Goal: Task Accomplishment & Management: Manage account settings

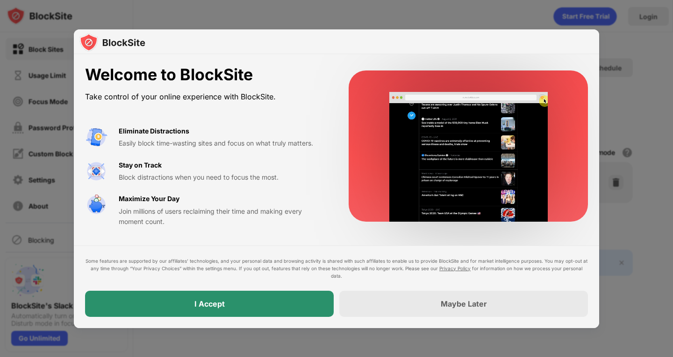
click at [288, 307] on div "I Accept" at bounding box center [209, 304] width 248 height 26
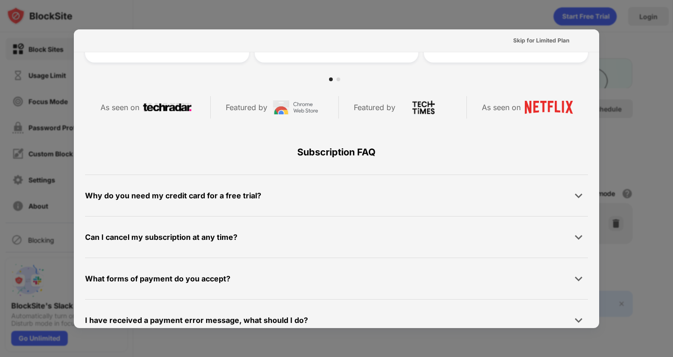
scroll to position [455, 0]
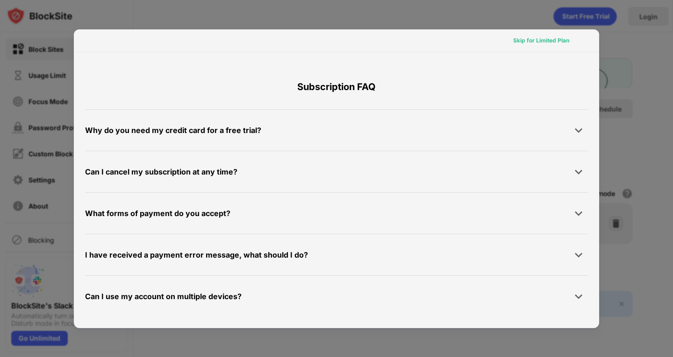
click at [525, 41] on div "Skip for Limited Plan" at bounding box center [541, 40] width 56 height 9
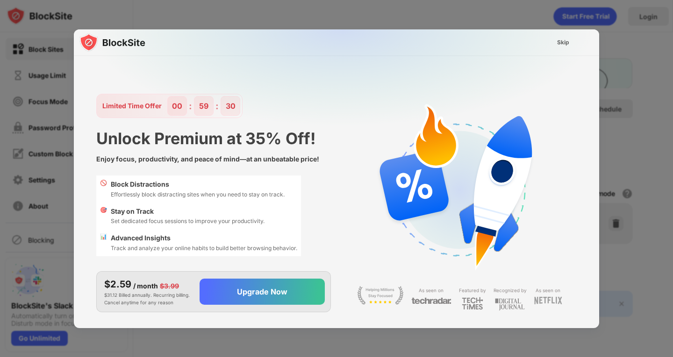
scroll to position [0, 0]
click at [564, 42] on div "Skip" at bounding box center [563, 42] width 12 height 9
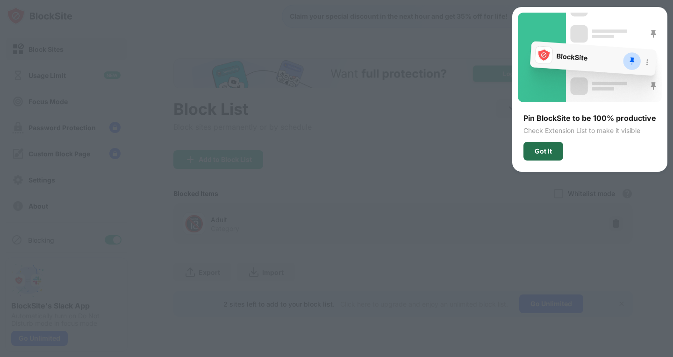
click at [547, 152] on div "Got It" at bounding box center [542, 151] width 17 height 7
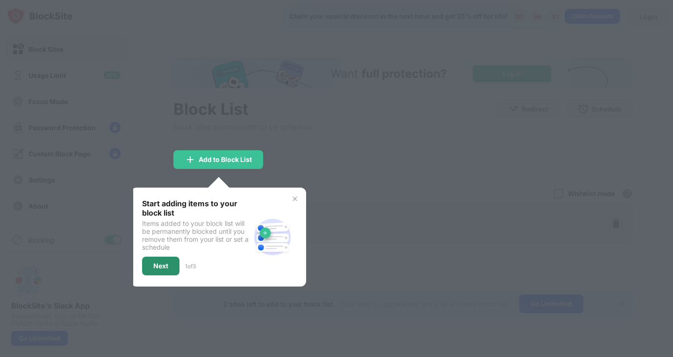
click at [155, 269] on div "Next" at bounding box center [160, 265] width 15 height 7
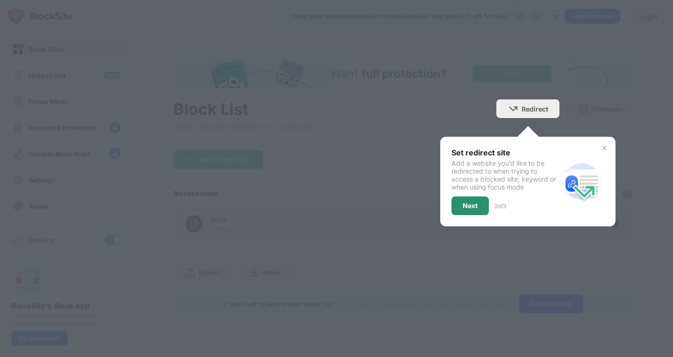
click at [474, 204] on div "Next" at bounding box center [469, 205] width 15 height 7
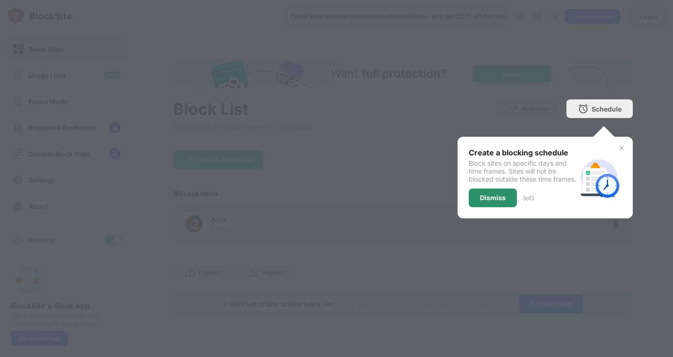
click at [499, 202] on div "Dismiss" at bounding box center [493, 197] width 26 height 7
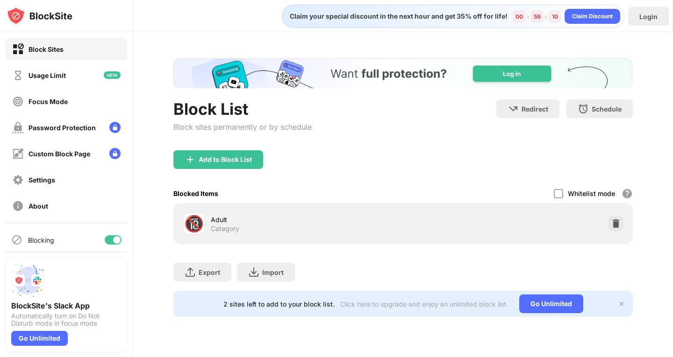
click at [219, 227] on div "Category" at bounding box center [225, 229] width 28 height 8
click at [196, 160] on img at bounding box center [189, 159] width 11 height 11
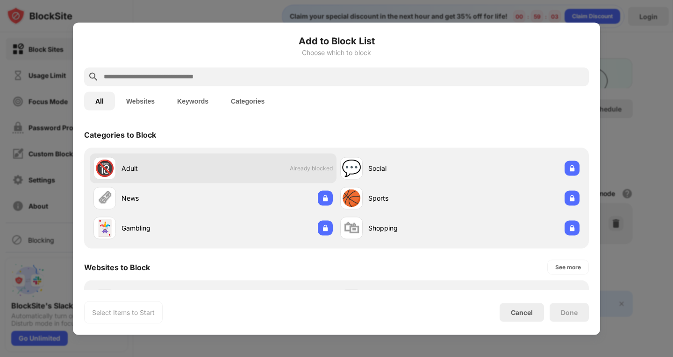
click at [147, 170] on div "Adult" at bounding box center [167, 168] width 92 height 10
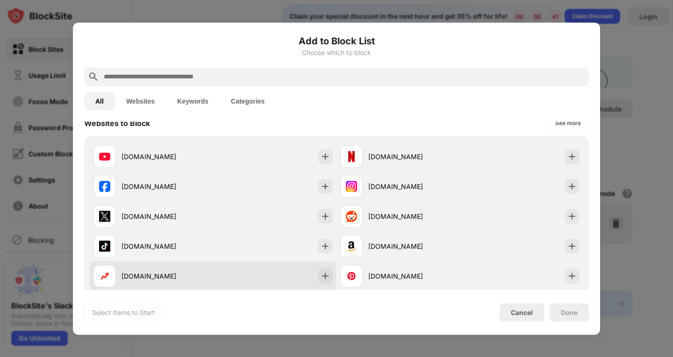
scroll to position [140, 0]
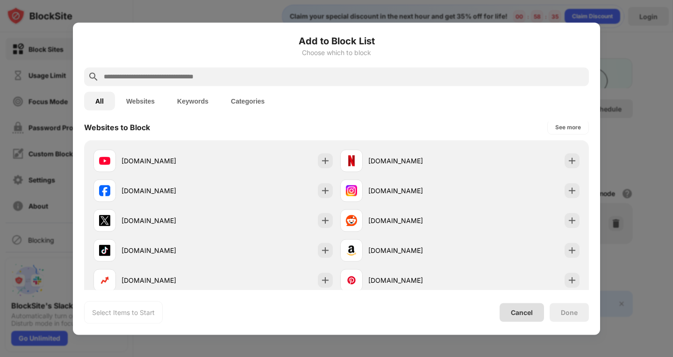
click at [526, 312] on div "Cancel" at bounding box center [521, 313] width 22 height 8
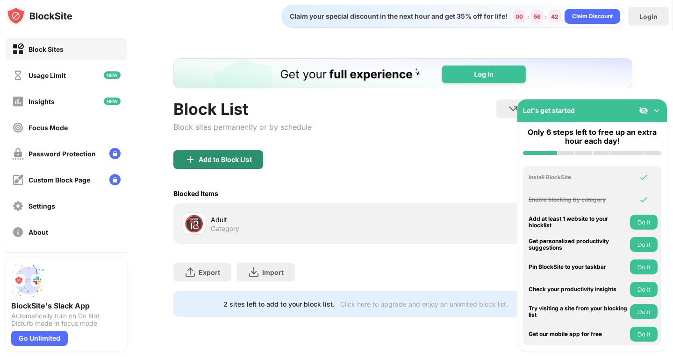
click at [190, 159] on img at bounding box center [189, 159] width 11 height 11
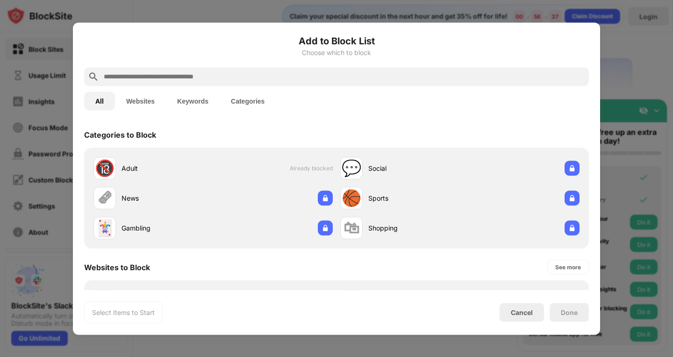
click at [143, 98] on button "Websites" at bounding box center [140, 101] width 51 height 19
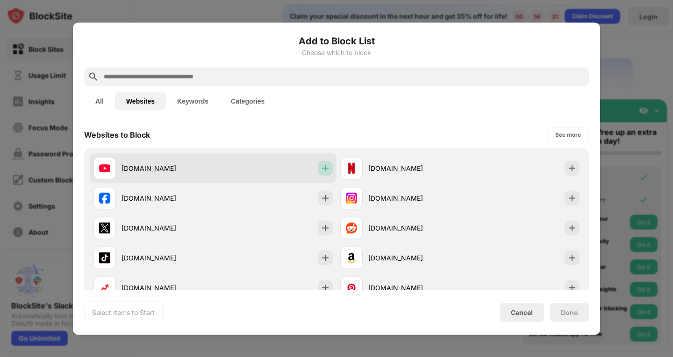
click at [320, 169] on img at bounding box center [324, 167] width 9 height 9
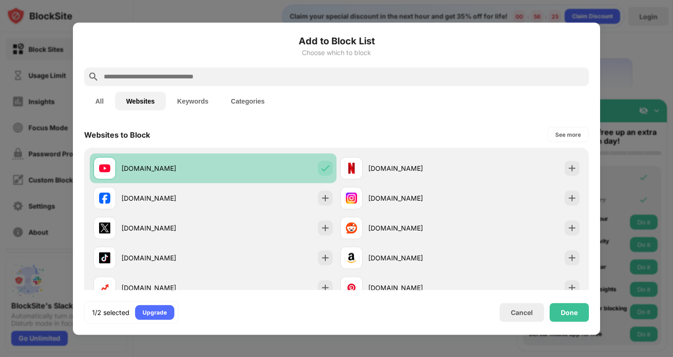
click at [321, 171] on img at bounding box center [324, 167] width 9 height 9
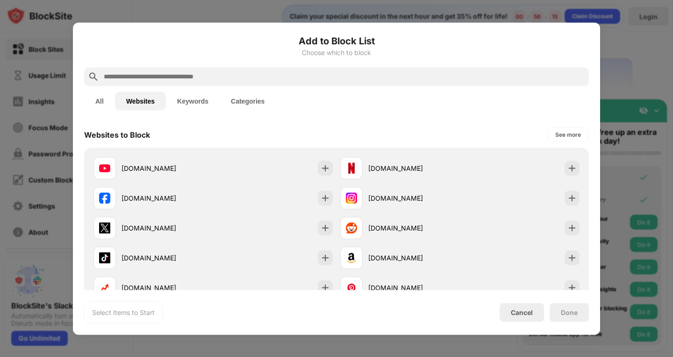
click at [126, 76] on input "text" at bounding box center [344, 76] width 482 height 11
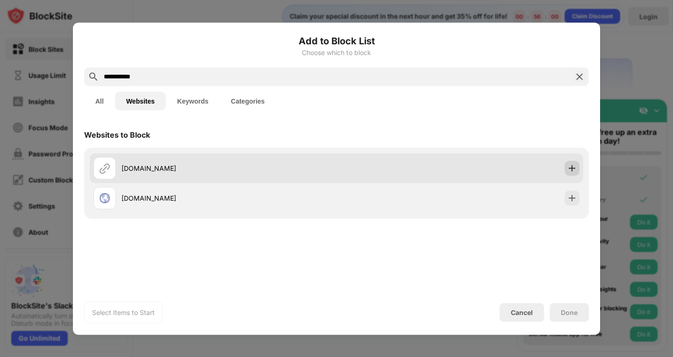
click at [571, 170] on img at bounding box center [571, 167] width 9 height 9
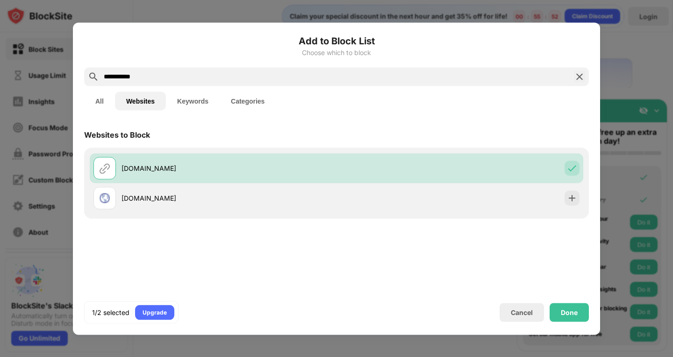
click at [152, 76] on input "**********" at bounding box center [336, 76] width 467 height 11
drag, startPoint x: 152, startPoint y: 76, endPoint x: 103, endPoint y: 82, distance: 49.4
click at [103, 82] on div "**********" at bounding box center [336, 76] width 504 height 19
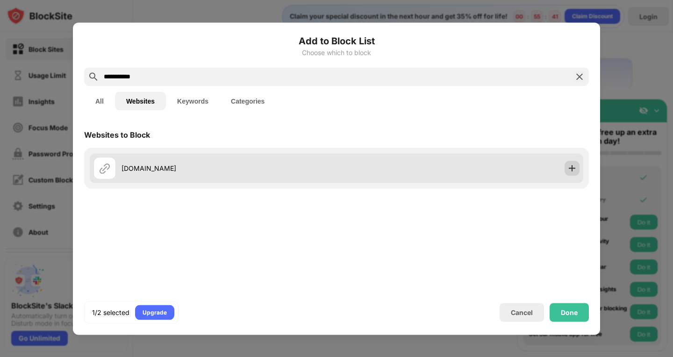
type input "**********"
click at [572, 170] on img at bounding box center [571, 167] width 9 height 9
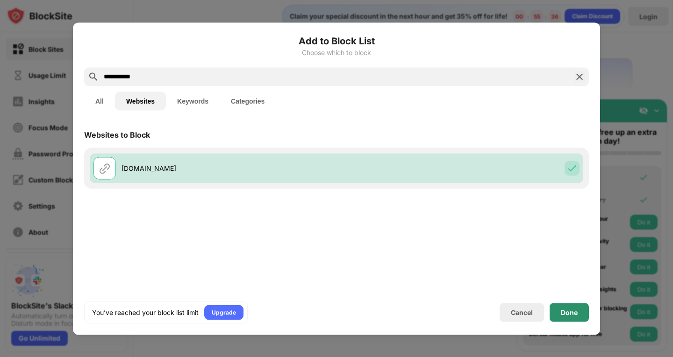
click at [569, 314] on div "Done" at bounding box center [568, 312] width 17 height 7
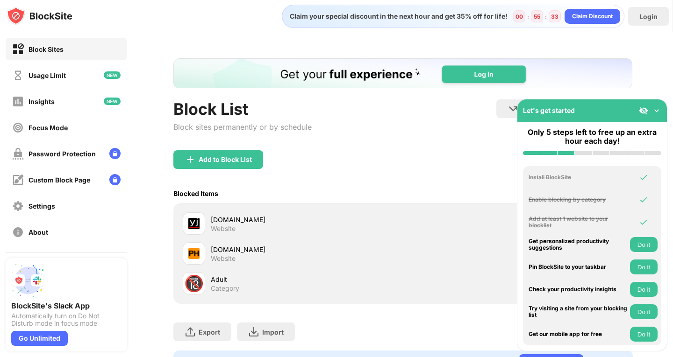
scroll to position [47, 0]
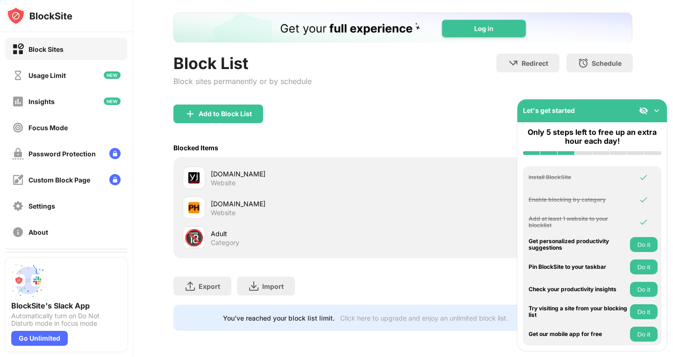
click at [247, 240] on div "Adult Category" at bounding box center [307, 238] width 192 height 18
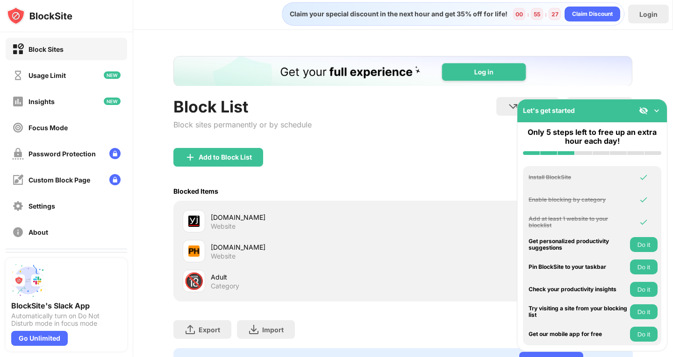
scroll to position [0, 0]
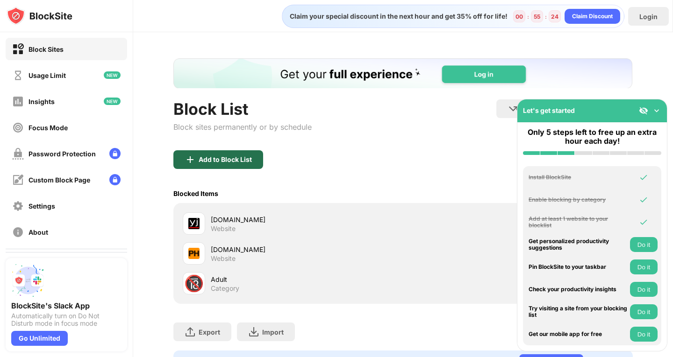
click at [199, 163] on div "Add to Block List" at bounding box center [224, 159] width 53 height 7
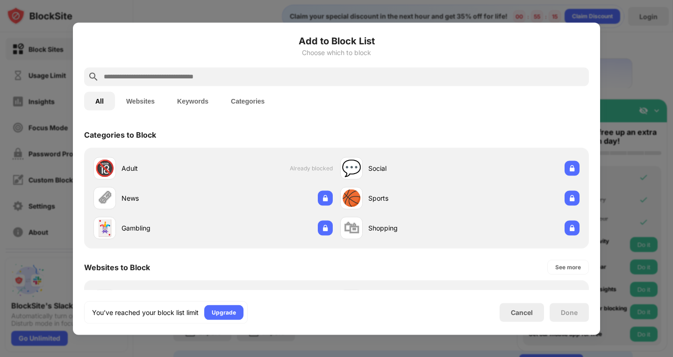
click at [196, 101] on button "Keywords" at bounding box center [193, 101] width 54 height 19
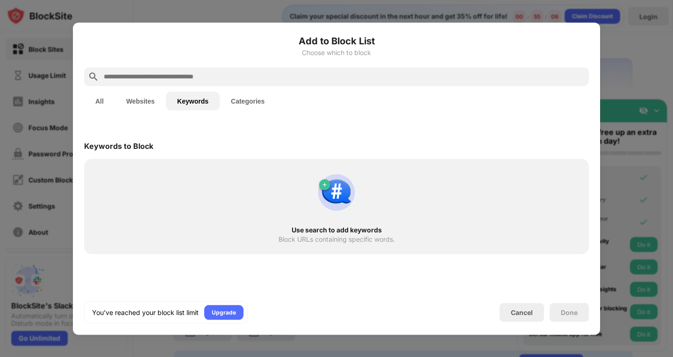
click at [320, 226] on div "Use search to add keywords" at bounding box center [336, 229] width 471 height 7
click at [346, 181] on img at bounding box center [336, 192] width 45 height 45
click at [326, 184] on img at bounding box center [336, 192] width 45 height 45
click at [327, 180] on img at bounding box center [336, 192] width 45 height 45
click at [324, 186] on img at bounding box center [336, 192] width 45 height 45
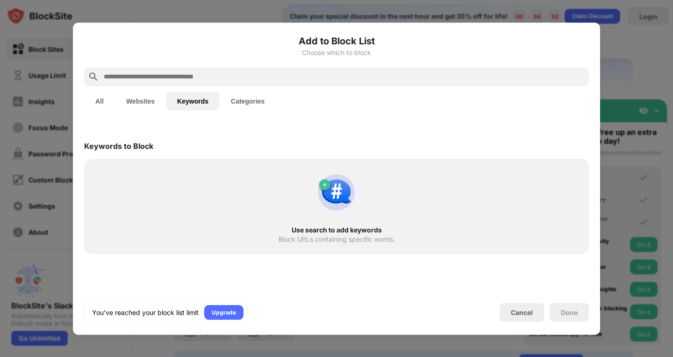
click at [194, 100] on button "Keywords" at bounding box center [193, 101] width 54 height 19
click at [149, 101] on button "Websites" at bounding box center [140, 101] width 51 height 19
